Goal: Information Seeking & Learning: Learn about a topic

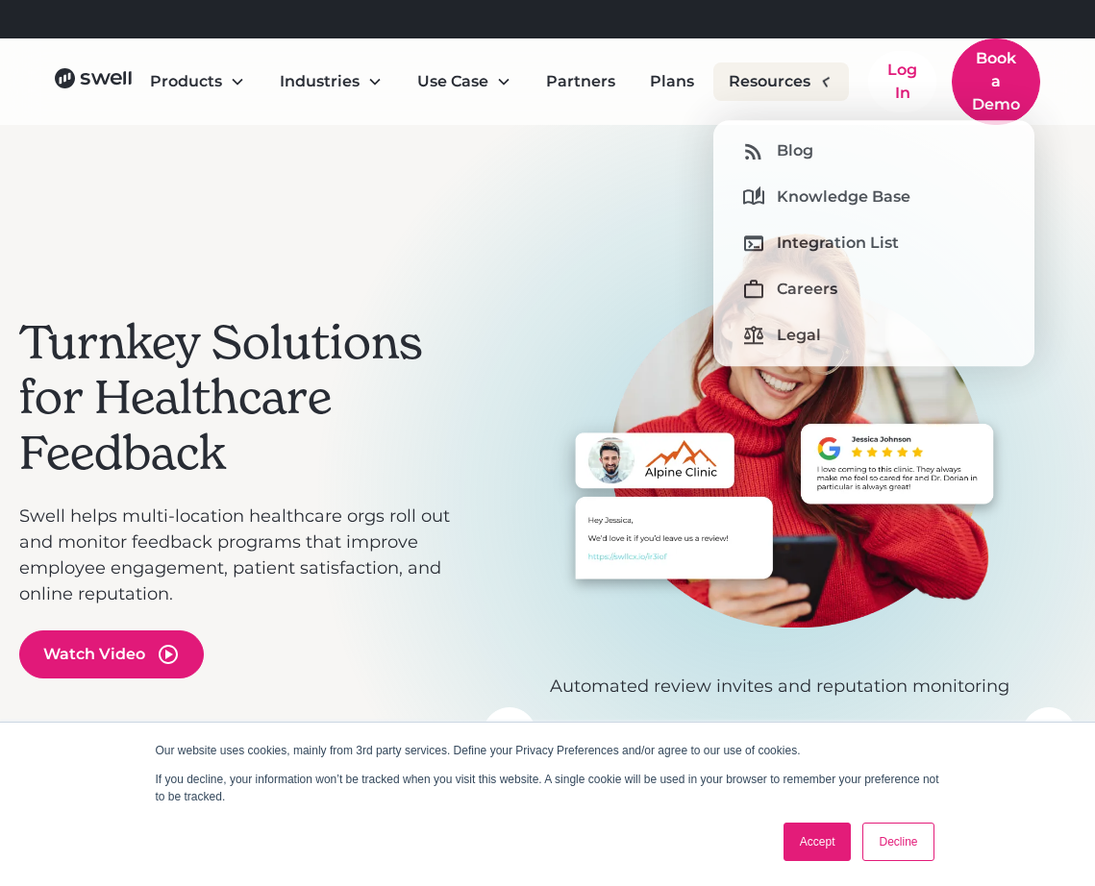
click at [816, 73] on div "Resources" at bounding box center [781, 81] width 136 height 38
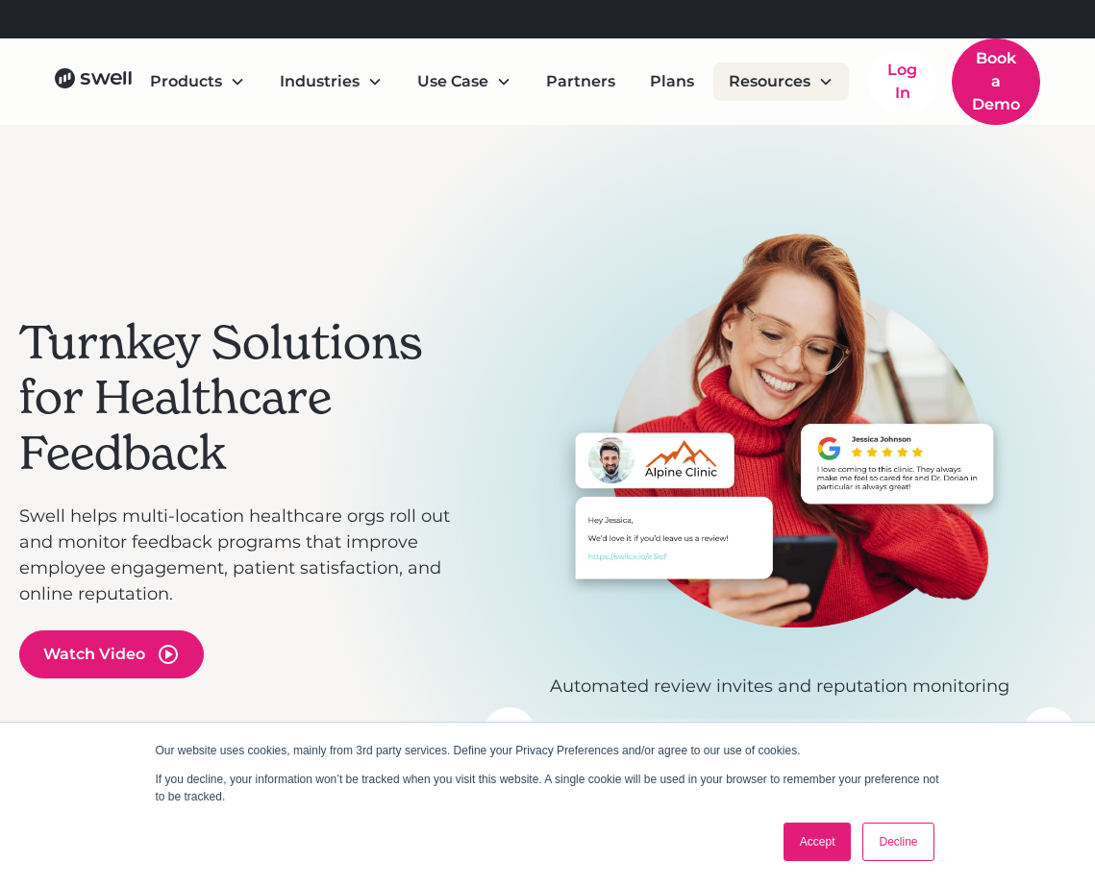
click at [816, 95] on div "Resources" at bounding box center [781, 81] width 136 height 38
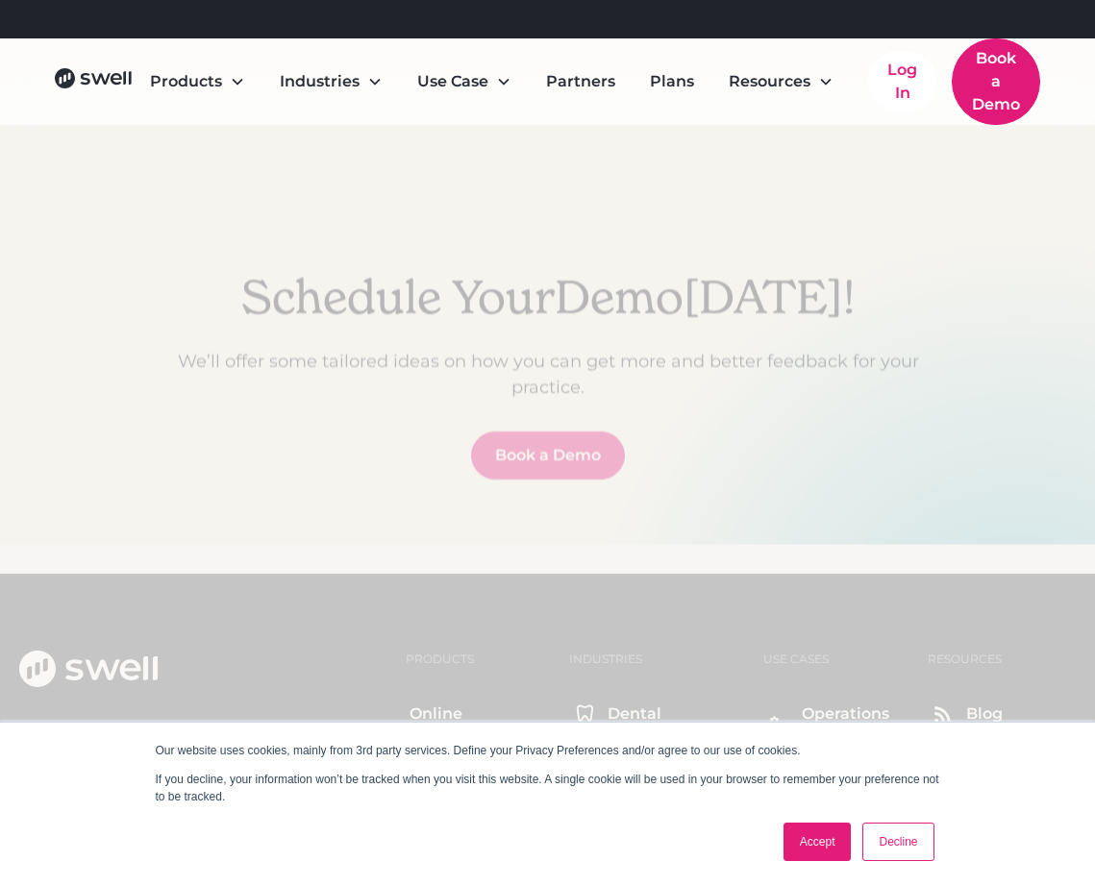
scroll to position [6275, 0]
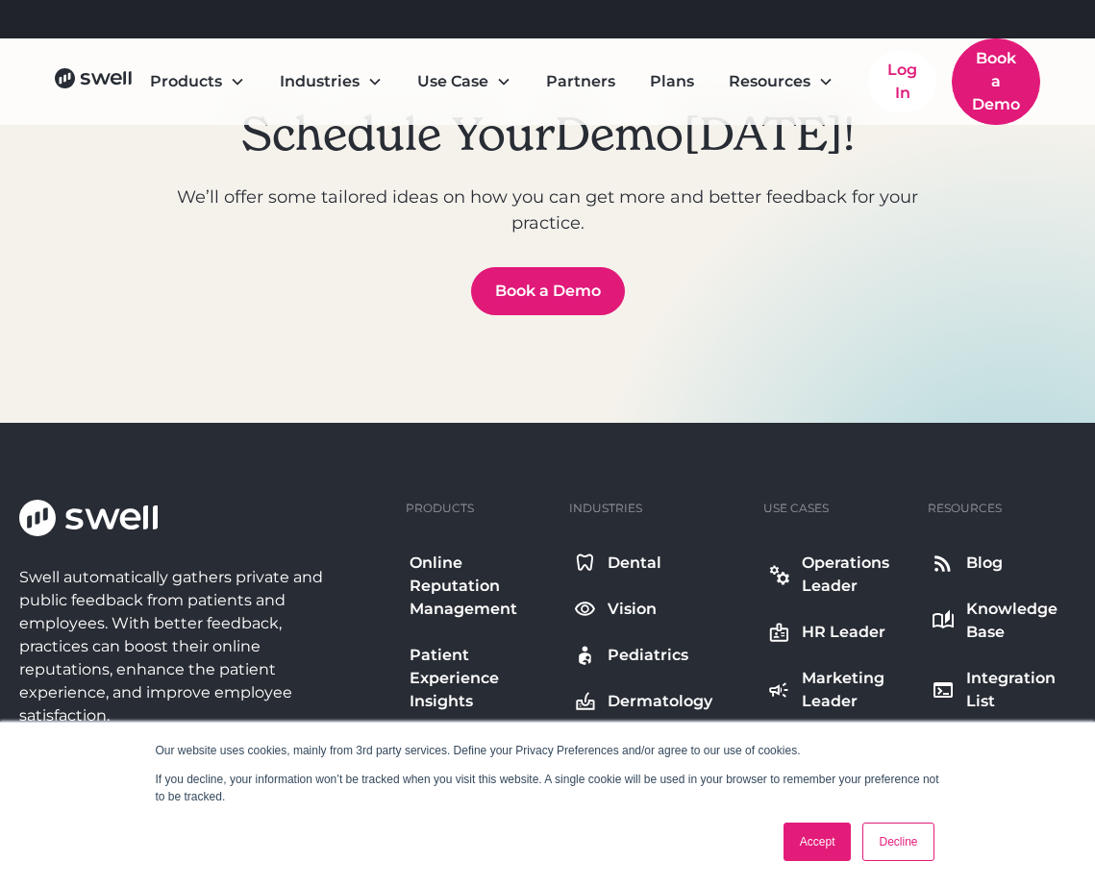
click at [909, 836] on link "Decline" at bounding box center [897, 842] width 71 height 38
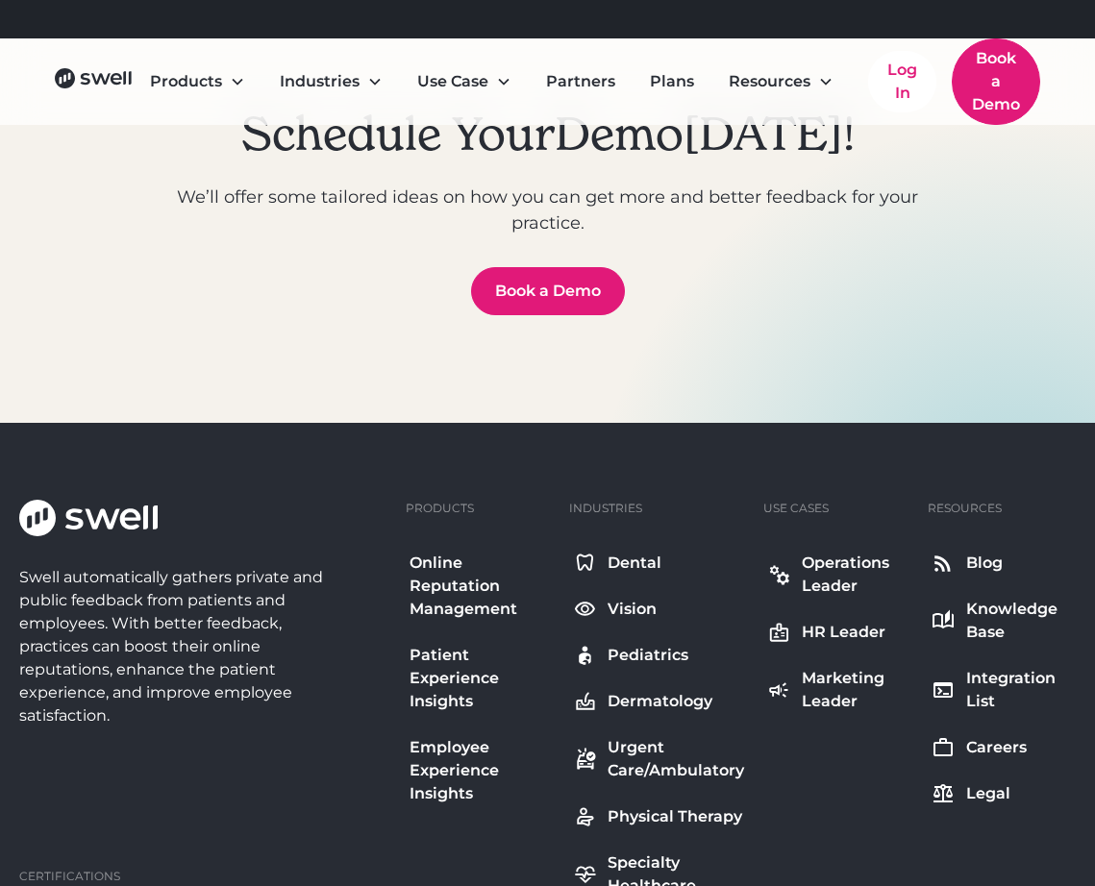
drag, startPoint x: 374, startPoint y: 468, endPoint x: 357, endPoint y: 473, distance: 18.0
drag, startPoint x: 357, startPoint y: 473, endPoint x: 282, endPoint y: 478, distance: 75.1
click at [282, 478] on div "Swell automatically gathers private and public feedback from patients and emplo…" at bounding box center [547, 882] width 1057 height 919
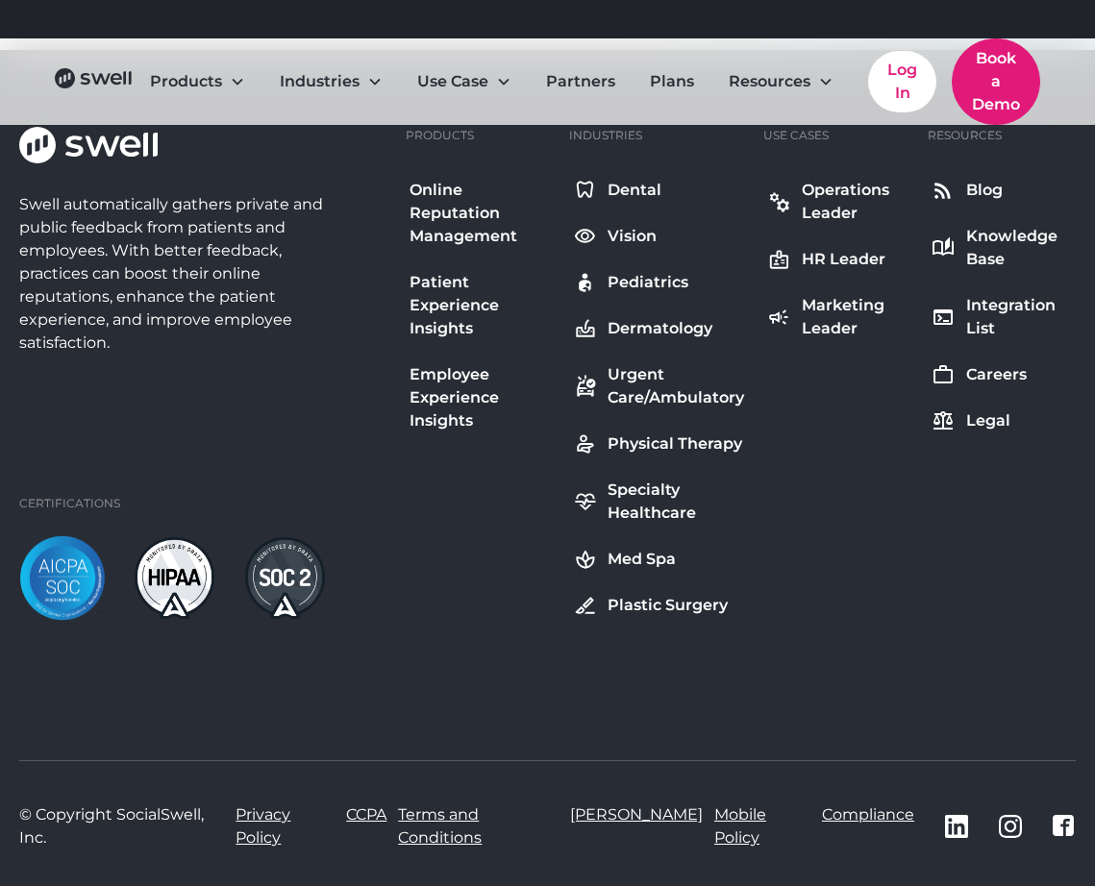
scroll to position [6643, 0]
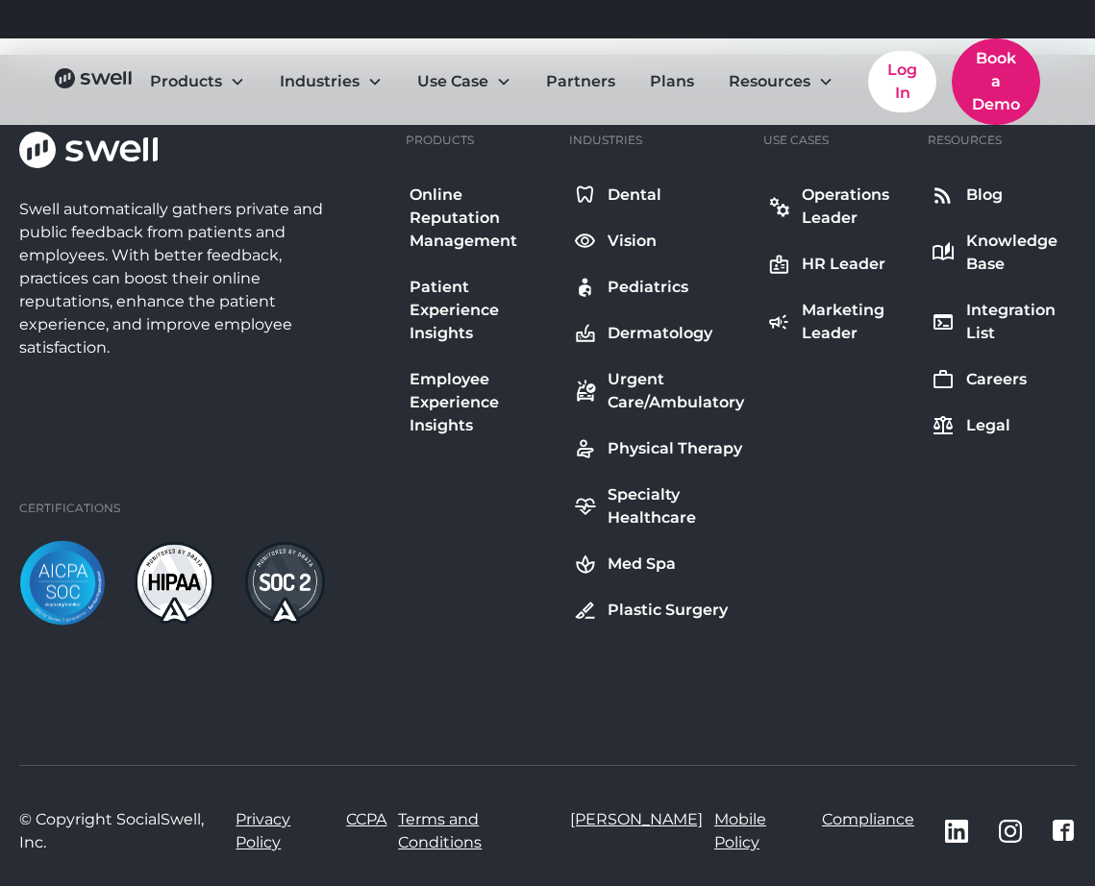
click at [858, 264] on div "HR Leader" at bounding box center [844, 264] width 84 height 23
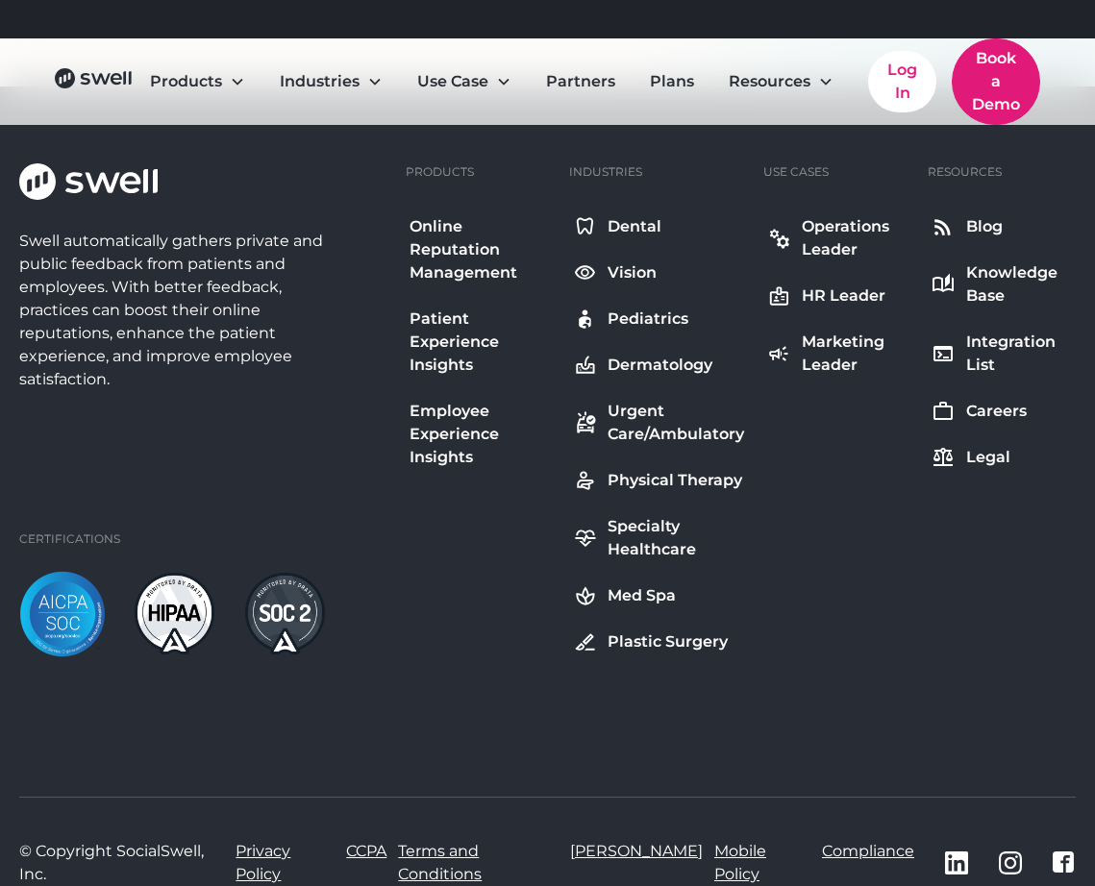
scroll to position [2298, 0]
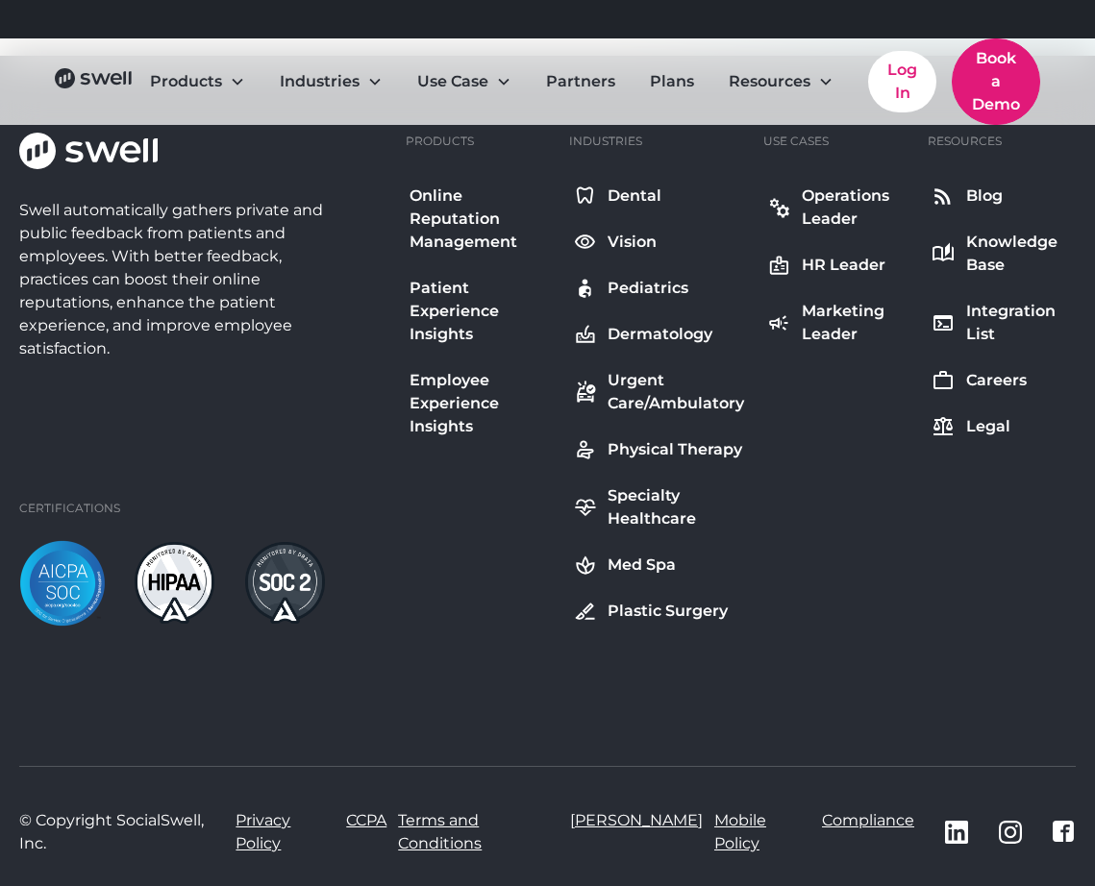
drag, startPoint x: 922, startPoint y: 532, endPoint x: 688, endPoint y: 624, distance: 251.2
drag, startPoint x: 688, startPoint y: 624, endPoint x: 518, endPoint y: 625, distance: 170.2
click at [518, 625] on div "Swell automatically gathers private and public feedback from patients and emplo…" at bounding box center [547, 418] width 1057 height 571
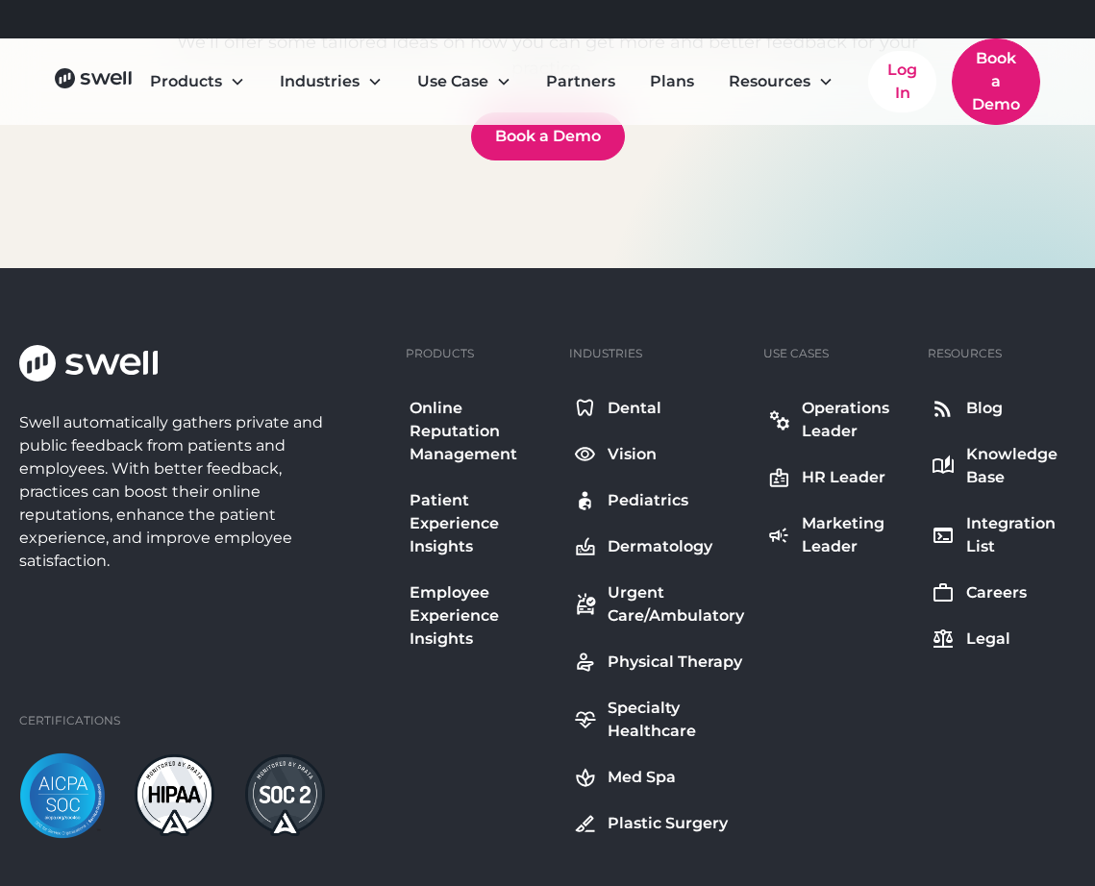
scroll to position [2074, 0]
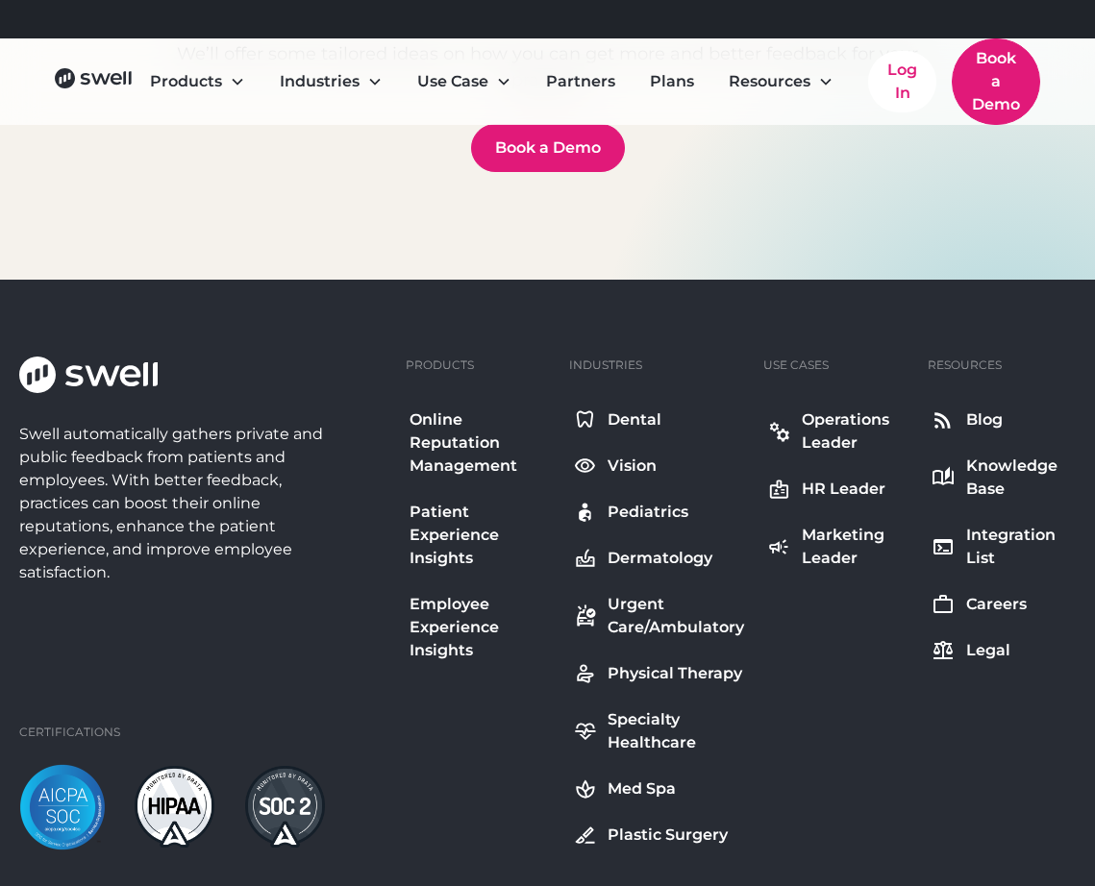
drag, startPoint x: 492, startPoint y: 147, endPoint x: 352, endPoint y: 204, distance: 151.4
drag, startPoint x: 352, startPoint y: 204, endPoint x: 252, endPoint y: 108, distance: 138.7
click at [287, 185] on div "Schedule Your Demo [DATE]! We’ll offer some tailored ideas on how you can get m…" at bounding box center [548, 67] width 808 height 425
